Goal: Information Seeking & Learning: Learn about a topic

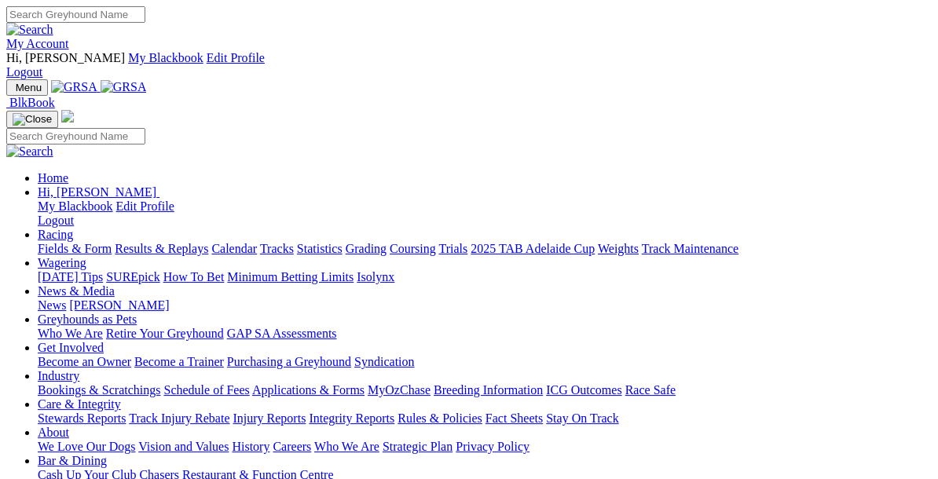
click at [73, 228] on link "Racing" at bounding box center [55, 234] width 35 height 13
click at [115, 284] on link "News & Media" at bounding box center [76, 290] width 77 height 13
click at [66, 299] on link "News" at bounding box center [52, 305] width 28 height 13
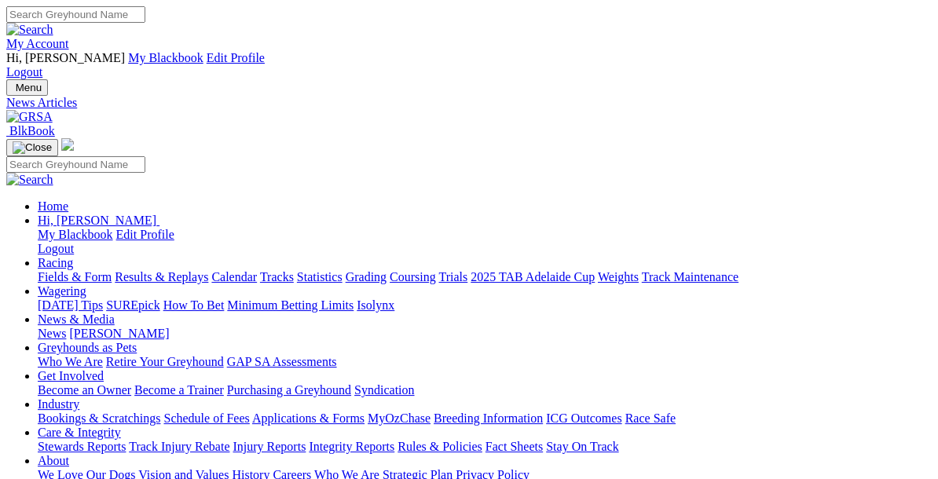
click at [115, 313] on link "News & Media" at bounding box center [76, 319] width 77 height 13
click at [169, 327] on link "[PERSON_NAME]" at bounding box center [119, 333] width 100 height 13
